Goal: Task Accomplishment & Management: Use online tool/utility

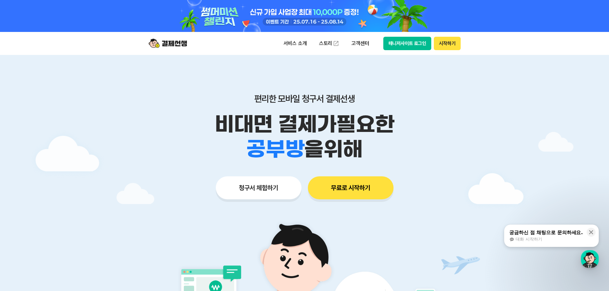
click at [267, 189] on button "청구서 체험하기" at bounding box center [259, 188] width 86 height 23
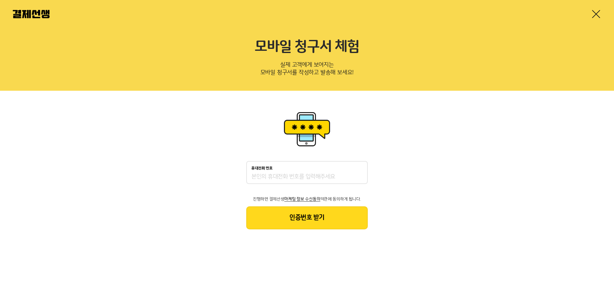
click at [600, 9] on div at bounding box center [307, 14] width 614 height 28
click at [598, 13] on link at bounding box center [596, 14] width 10 height 10
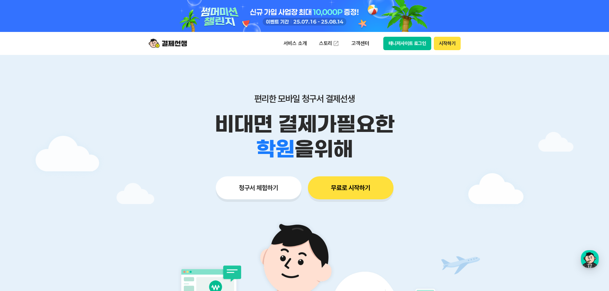
click at [413, 45] on button "매니저사이트 로그인" at bounding box center [408, 43] width 48 height 13
